Goal: Information Seeking & Learning: Check status

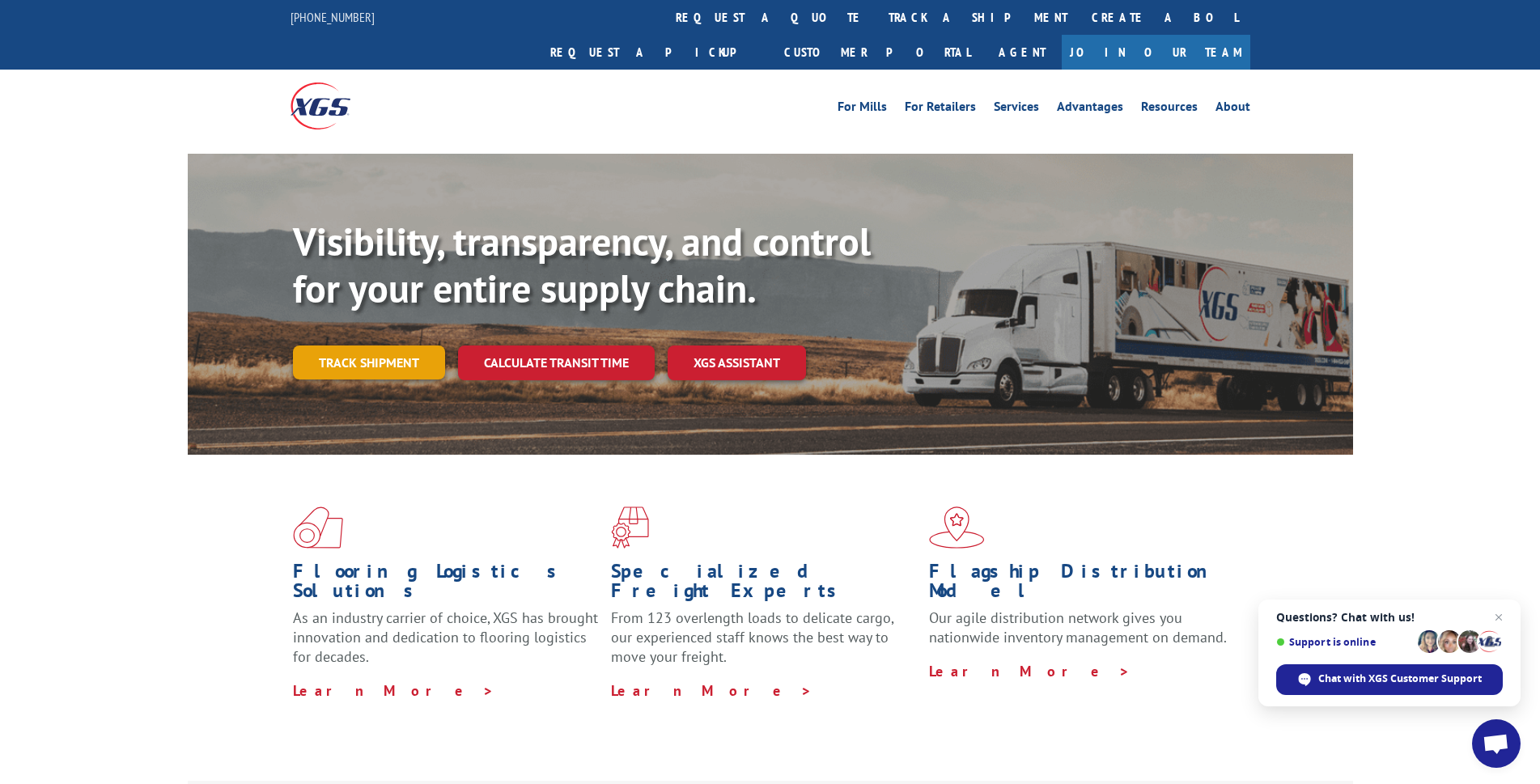
click at [331, 346] on link "Track shipment" at bounding box center [369, 363] width 152 height 34
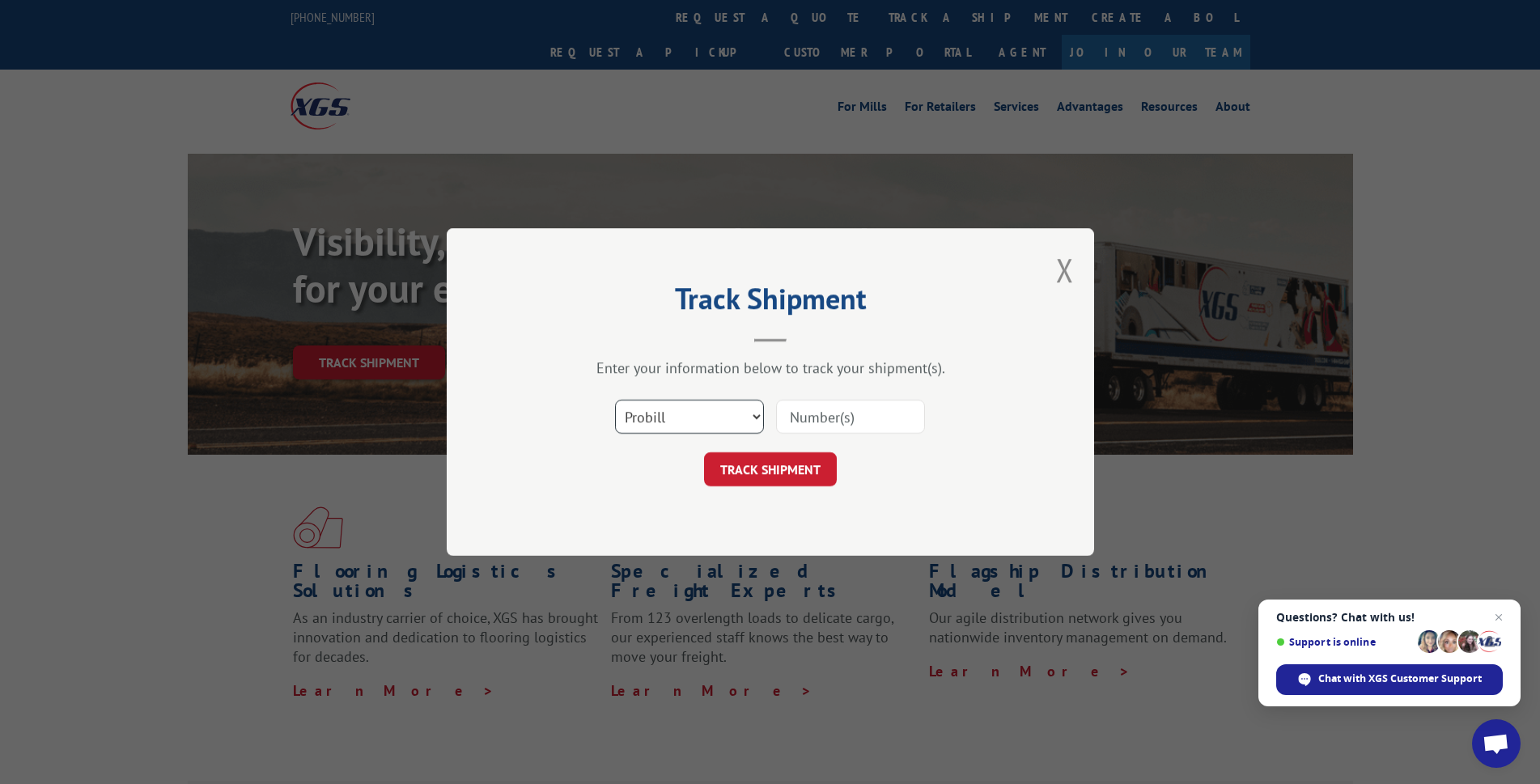
click at [711, 430] on select "Select category... Probill BOL PO" at bounding box center [689, 416] width 149 height 34
click at [677, 419] on select "Select category... Probill BOL PO" at bounding box center [689, 416] width 149 height 34
select select "po"
click at [615, 399] on select "Select category... Probill BOL PO" at bounding box center [689, 416] width 149 height 34
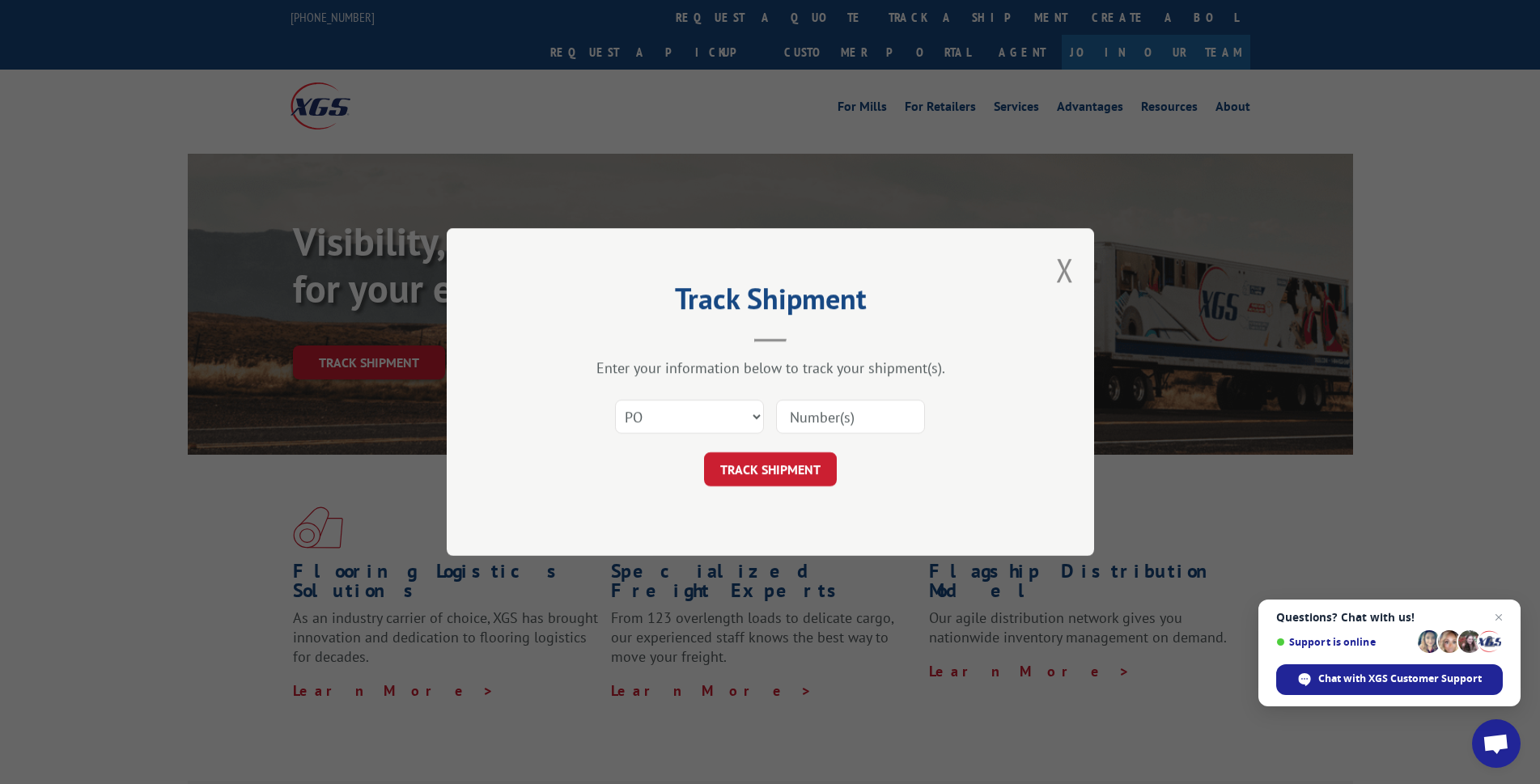
click at [852, 409] on input at bounding box center [850, 416] width 149 height 34
type input "17606907"
click button "TRACK SHIPMENT" at bounding box center [770, 469] width 133 height 34
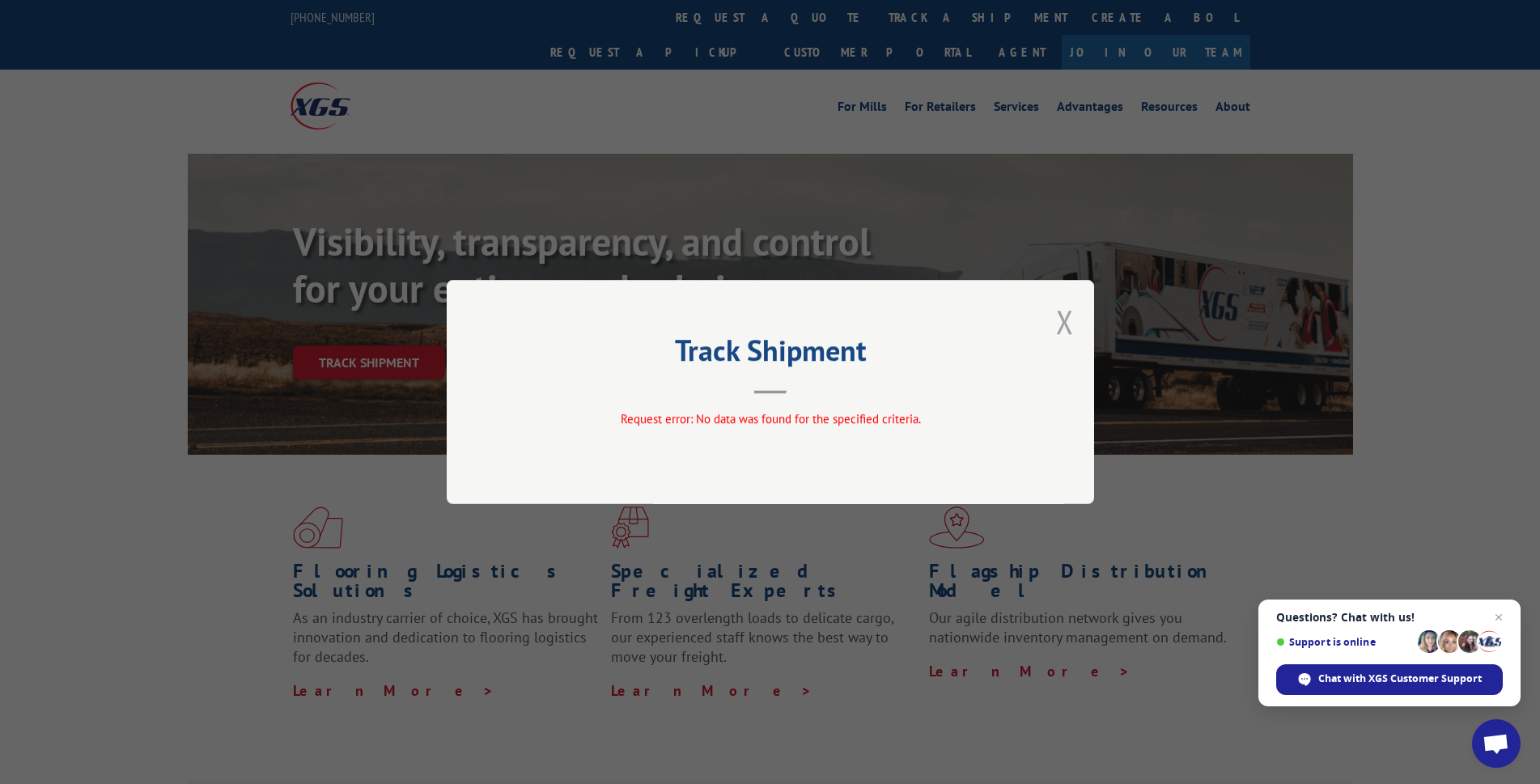
click at [1063, 316] on button "Close modal" at bounding box center [1064, 321] width 18 height 42
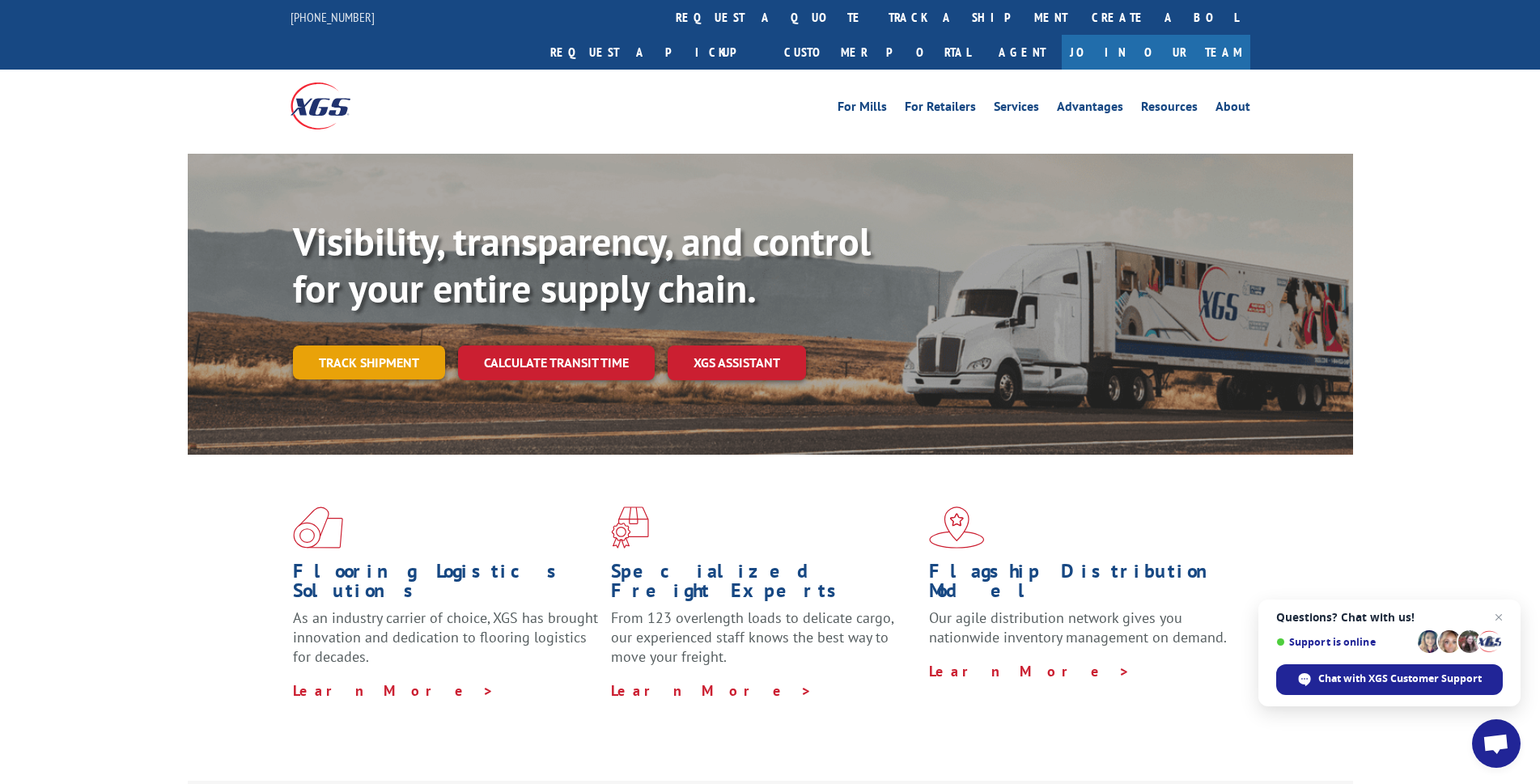
click at [328, 346] on link "Track shipment" at bounding box center [369, 363] width 152 height 34
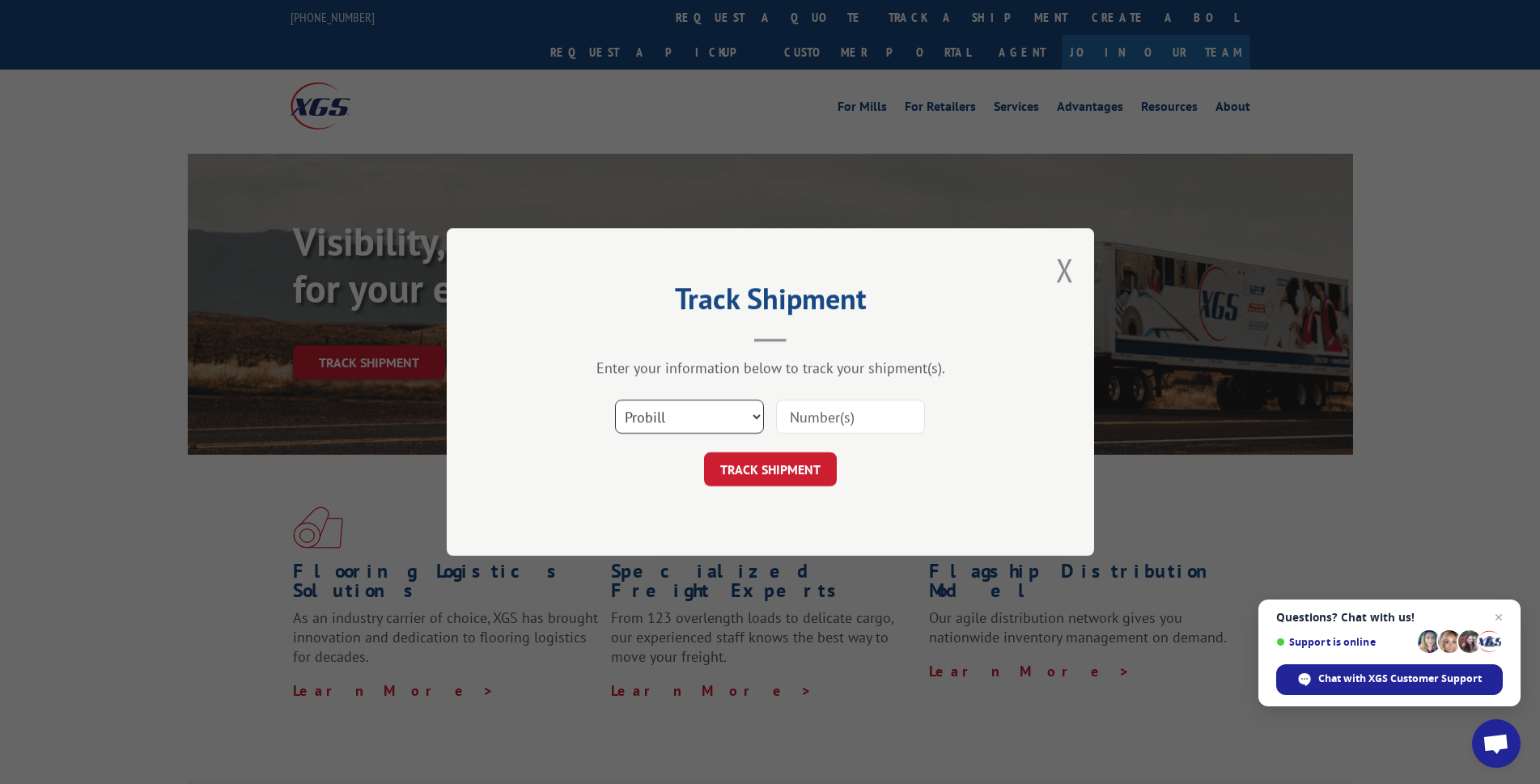
click at [711, 412] on select "Select category... Probill BOL PO" at bounding box center [689, 416] width 149 height 34
select select "bol"
click at [615, 399] on select "Select category... Probill BOL PO" at bounding box center [689, 416] width 149 height 34
click at [861, 426] on input at bounding box center [850, 416] width 149 height 34
type input "17606907"
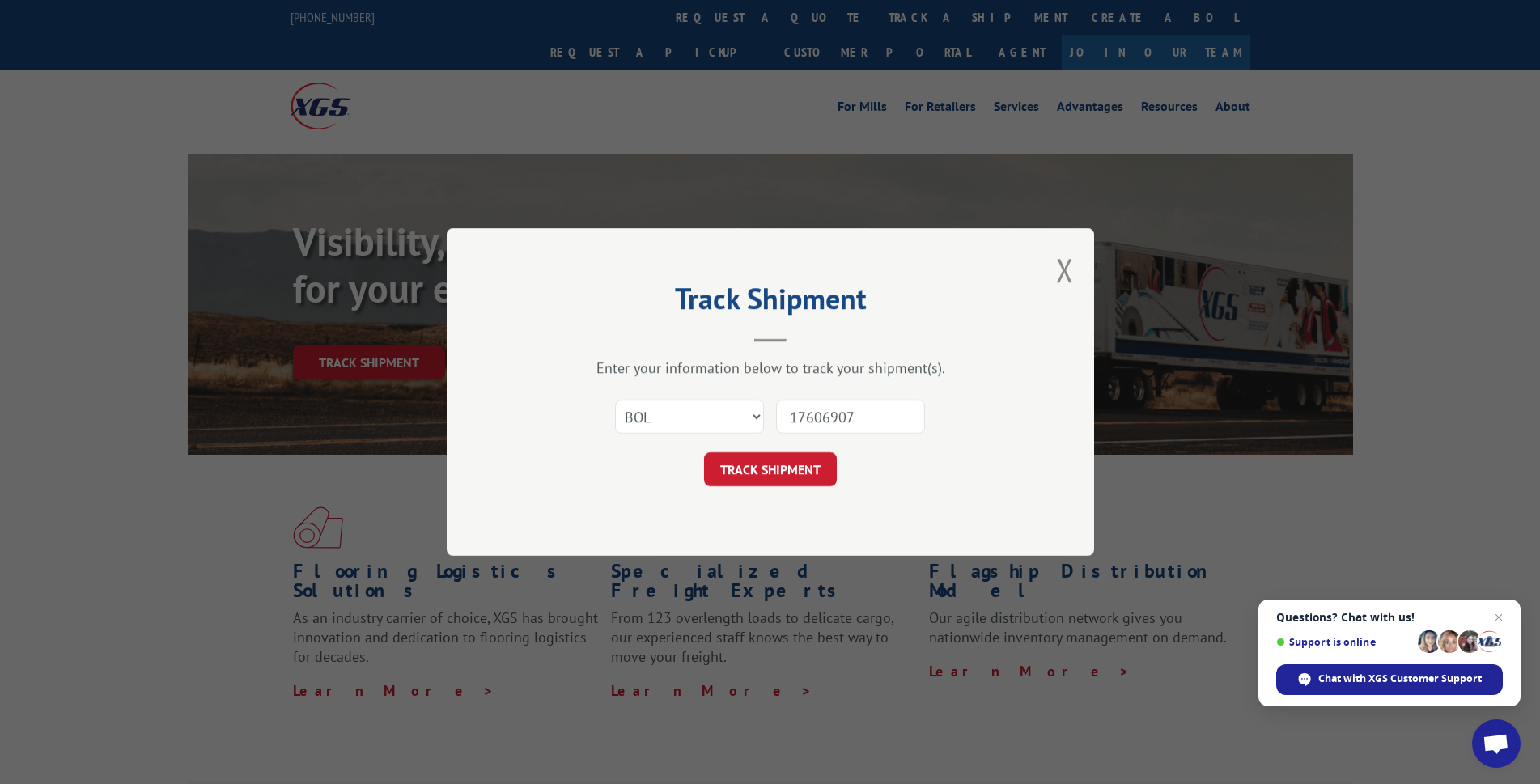
click button "TRACK SHIPMENT" at bounding box center [770, 469] width 133 height 34
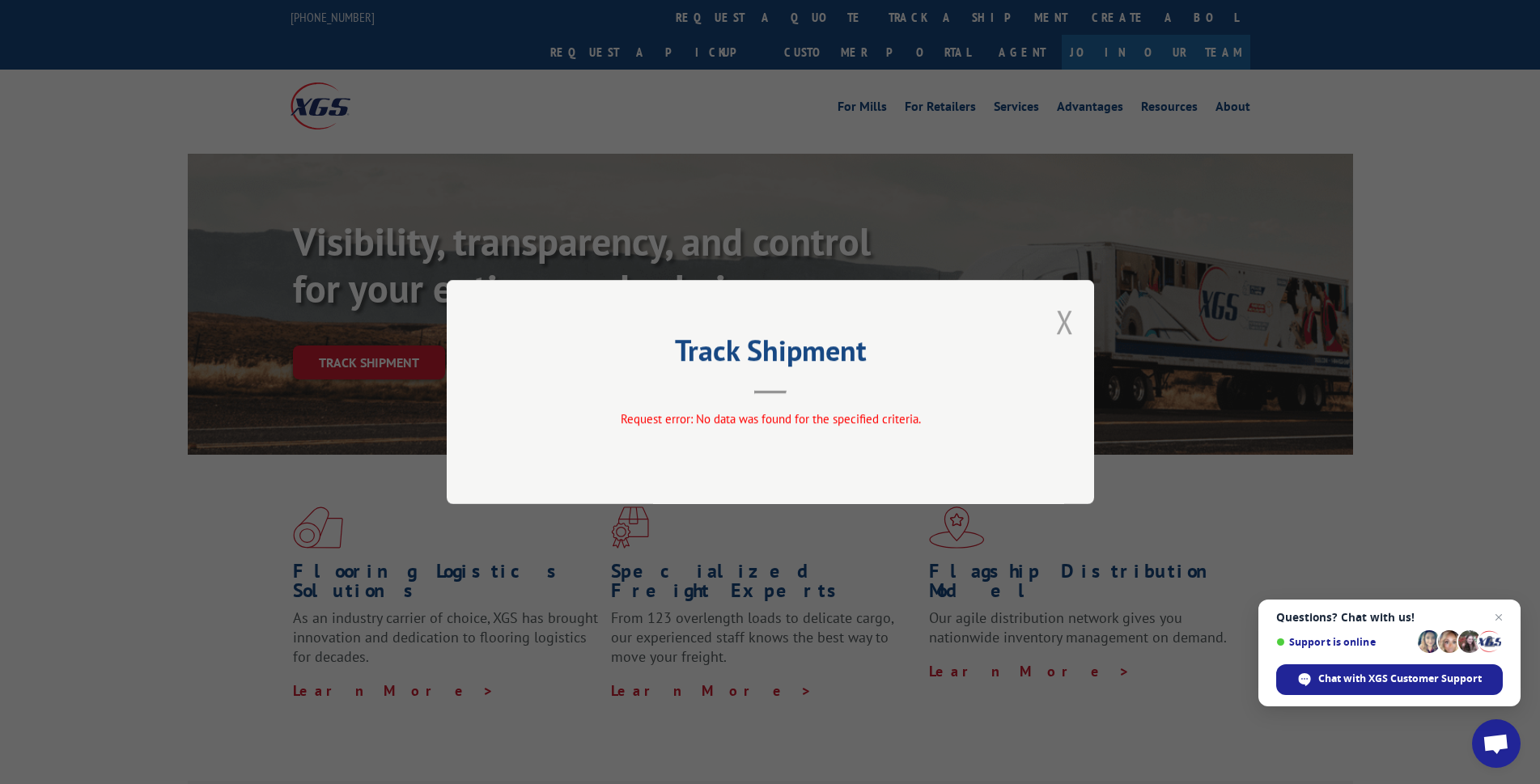
click at [1087, 330] on div "Track Shipment Request error: No data was found for the specified criteria." at bounding box center [770, 392] width 1540 height 784
click at [1070, 340] on button "Close modal" at bounding box center [1064, 321] width 18 height 42
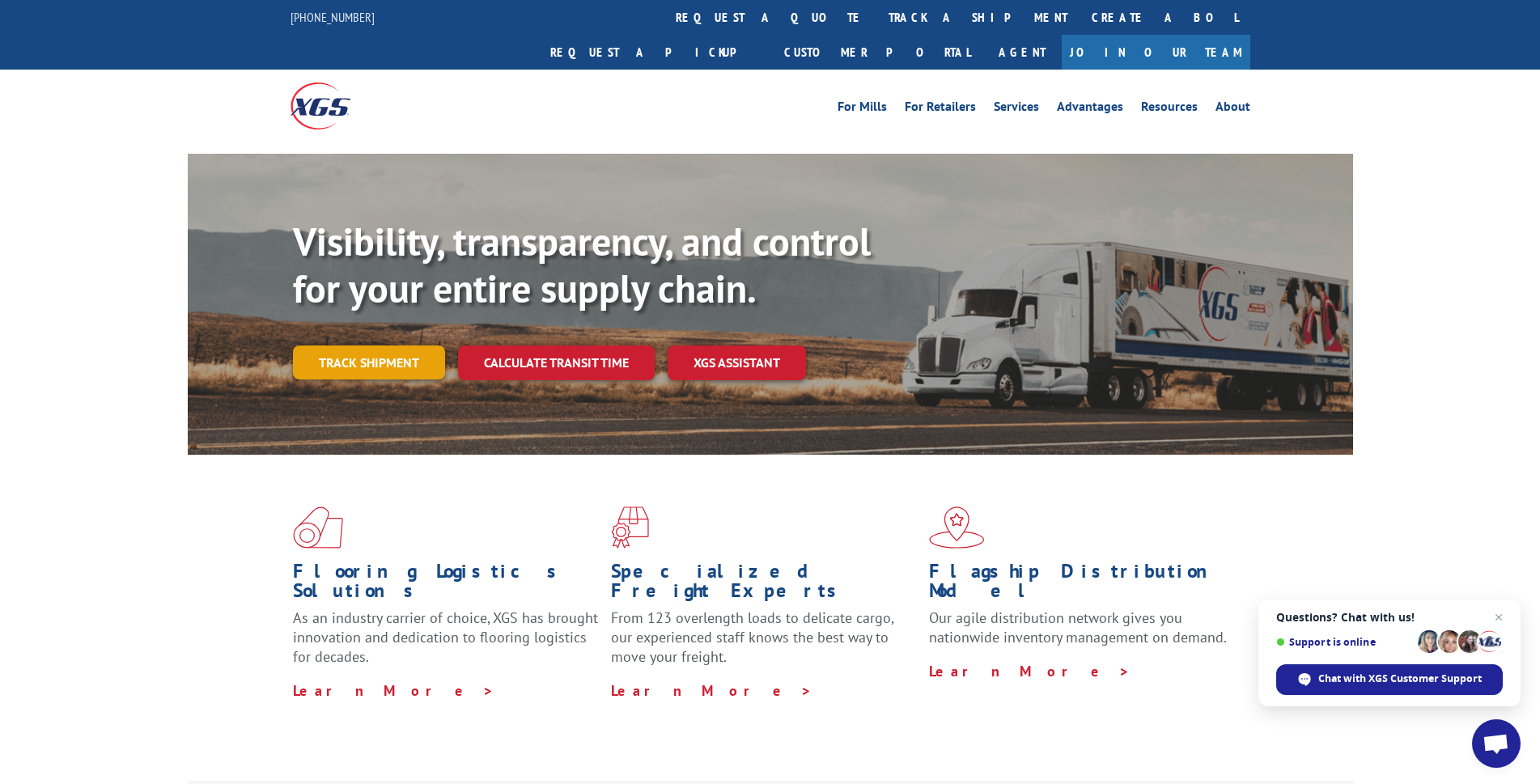
click at [341, 346] on link "Track shipment" at bounding box center [369, 363] width 152 height 34
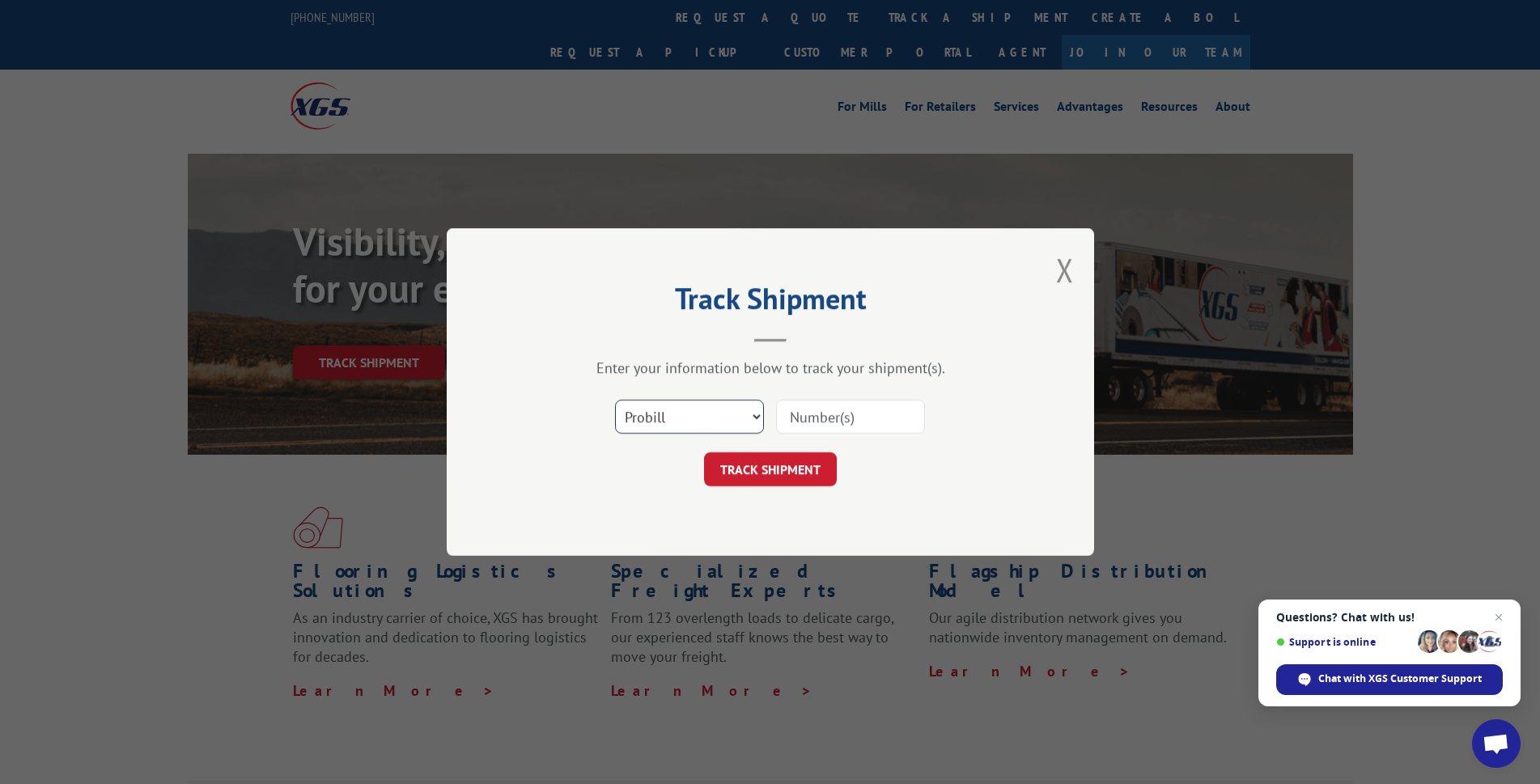
click at [660, 415] on select "Select category... Probill BOL PO" at bounding box center [689, 416] width 149 height 34
click at [857, 421] on input at bounding box center [850, 416] width 149 height 34
type input "17606907"
click at [797, 456] on button "TRACK SHIPMENT" at bounding box center [770, 469] width 133 height 34
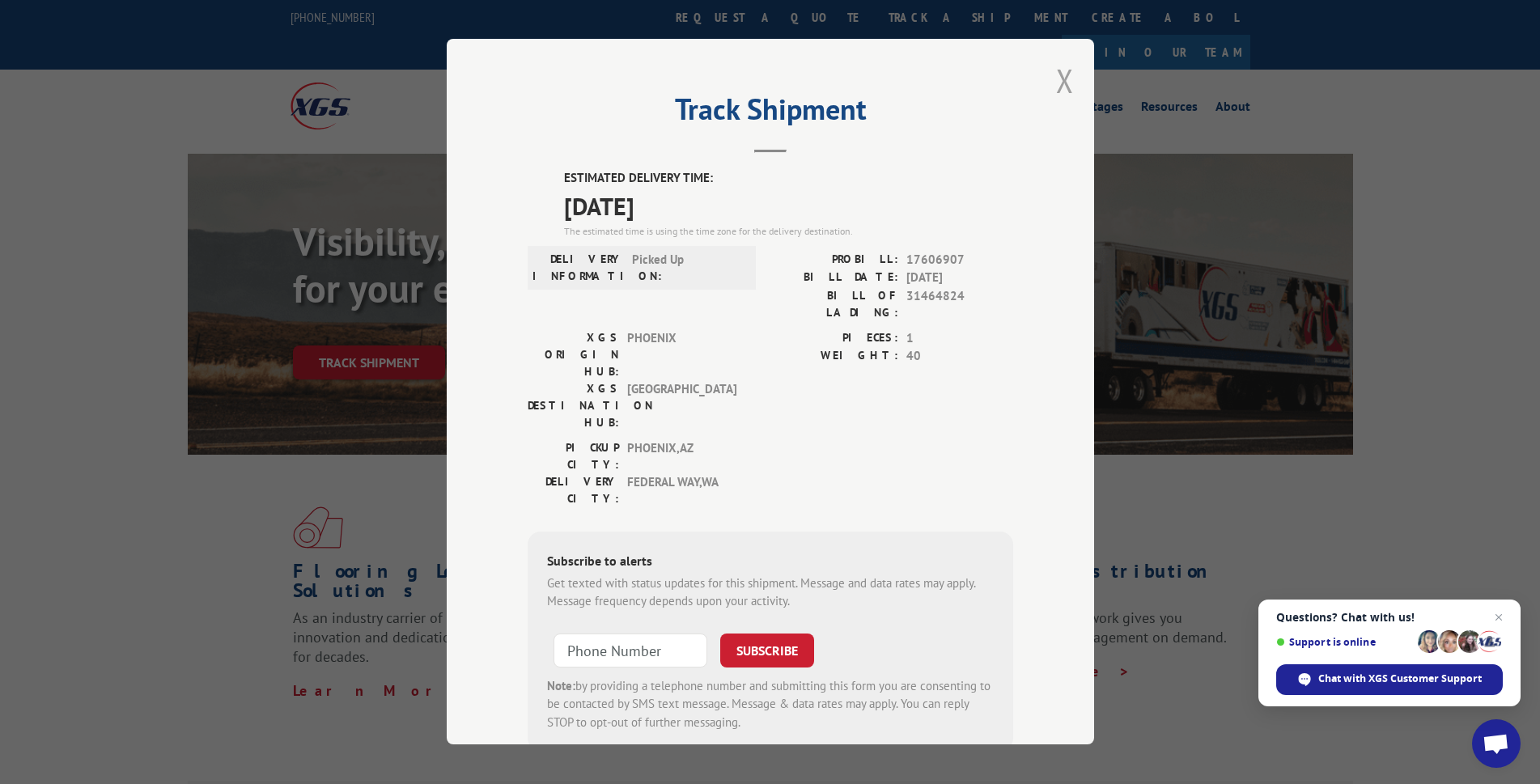
click at [1046, 78] on div "Track Shipment ESTIMATED DELIVERY TIME: 09/16/2025 The estimated time is using …" at bounding box center [771, 392] width 648 height 705
click at [1056, 78] on button "Close modal" at bounding box center [1064, 81] width 18 height 42
